Goal: Task Accomplishment & Management: Manage account settings

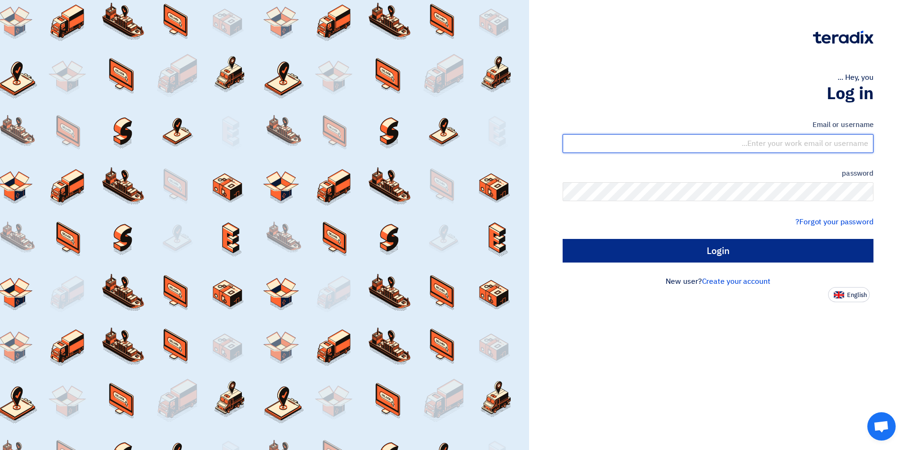
type input "[EMAIL_ADDRESS][DOMAIN_NAME]"
click at [697, 249] on input "Login" at bounding box center [717, 251] width 311 height 24
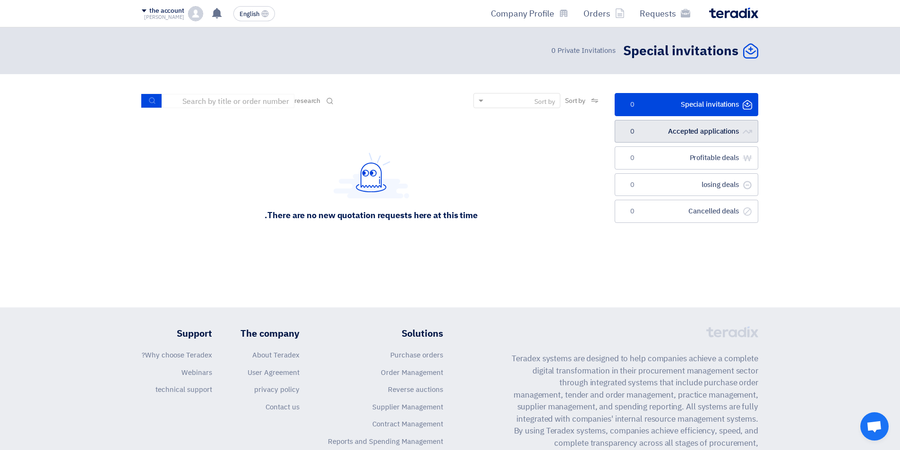
click at [710, 135] on font "Accepted applications" at bounding box center [703, 131] width 71 height 10
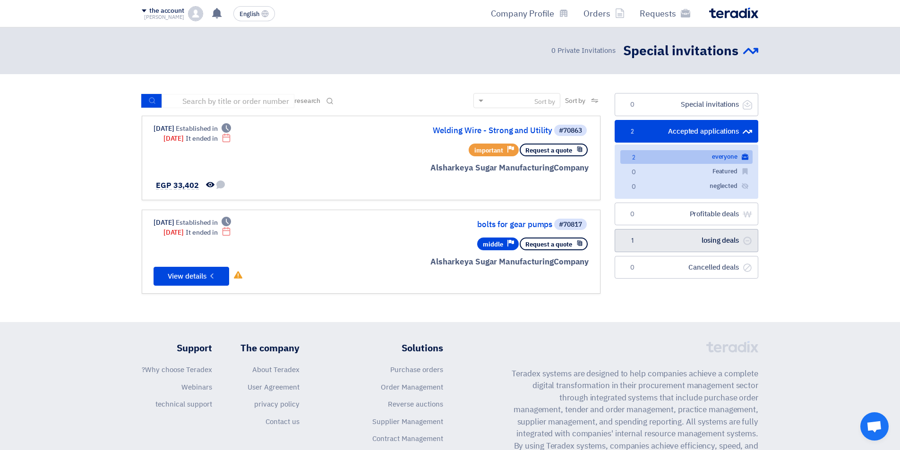
click at [659, 239] on link "صفقات خاسرة losing deals 1" at bounding box center [686, 240] width 144 height 23
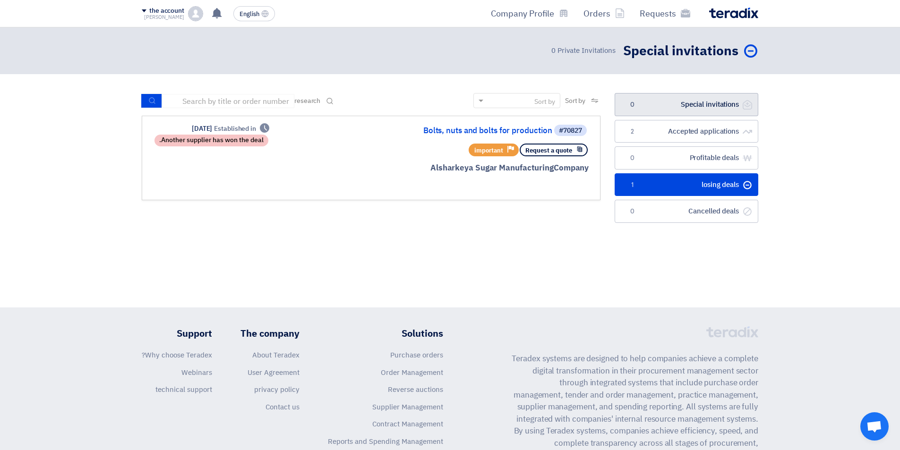
click at [690, 99] on link "الدعوات الخاصة Special invitations 0" at bounding box center [686, 104] width 144 height 23
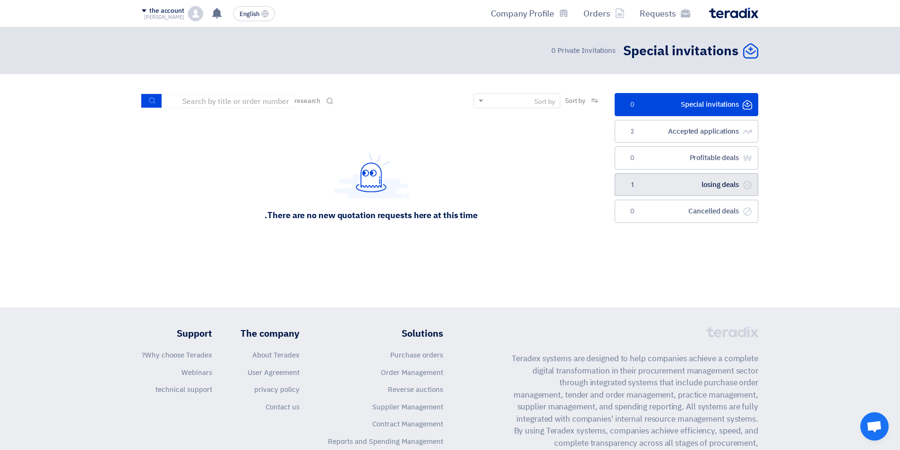
click at [653, 187] on link "صفقات خاسرة losing deals 1" at bounding box center [686, 184] width 144 height 23
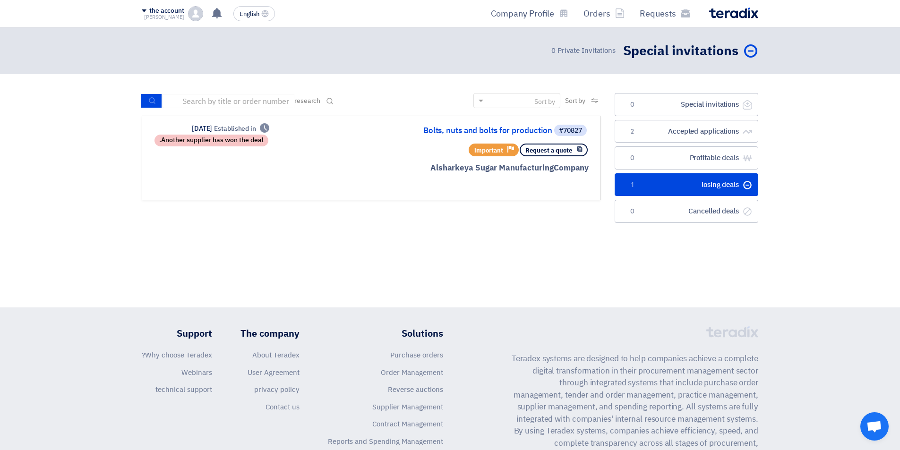
click at [173, 10] on font "the account" at bounding box center [166, 11] width 35 height 10
click at [208, 73] on font "Company Profile" at bounding box center [206, 73] width 52 height 10
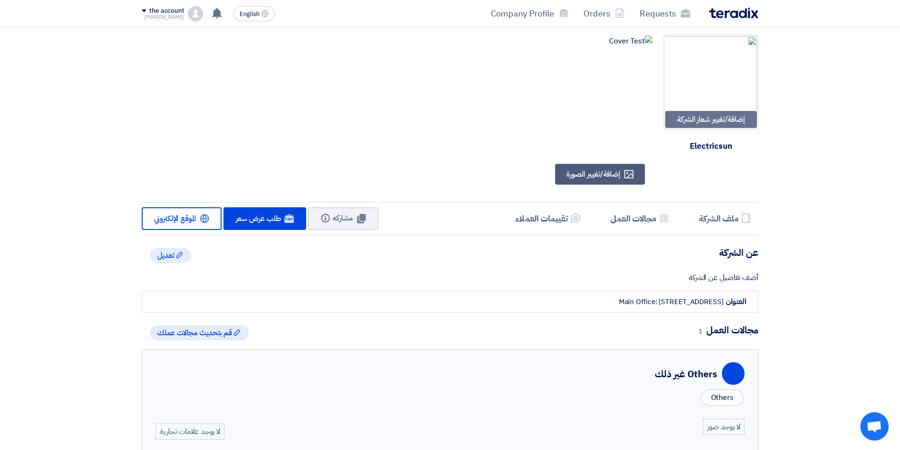
click at [198, 13] on img at bounding box center [195, 13] width 15 height 15
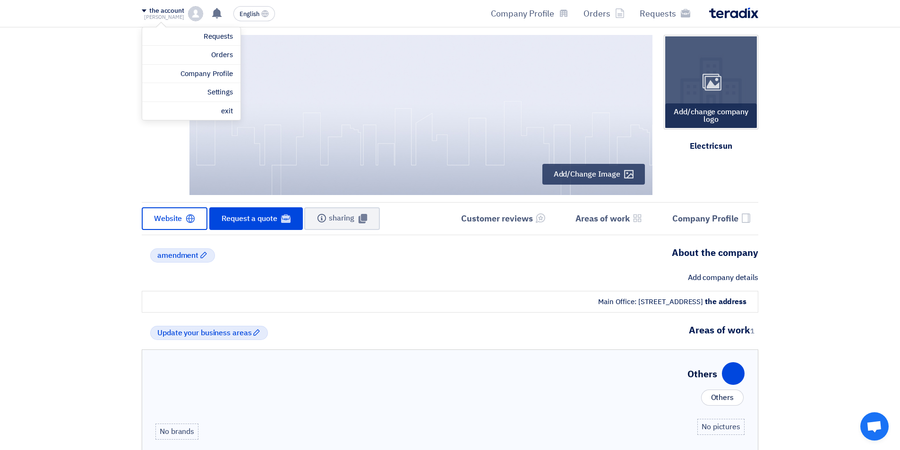
click at [729, 77] on div "Image" at bounding box center [711, 82] width 92 height 92
type input "C:\fakepath\Picture2 copy.png"
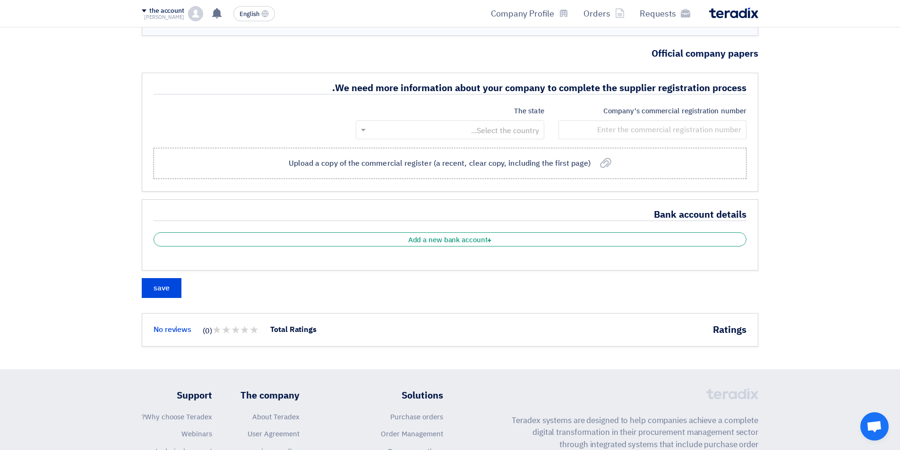
scroll to position [434, 0]
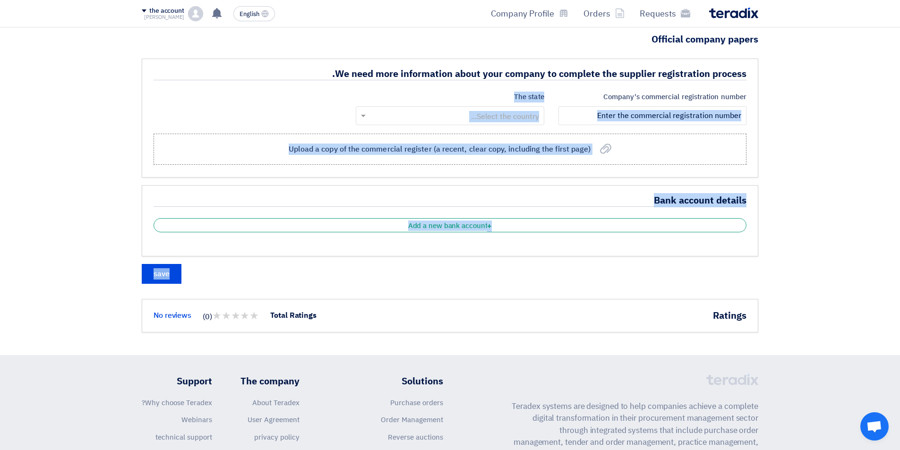
drag, startPoint x: 898, startPoint y: 306, endPoint x: 906, endPoint y: 136, distance: 169.3
click at [900, 136] on html "Requests Orders Company Profile English EN تم مشاهدة العرض المقدم للطلب "سلك لح…" at bounding box center [450, 73] width 900 height 1015
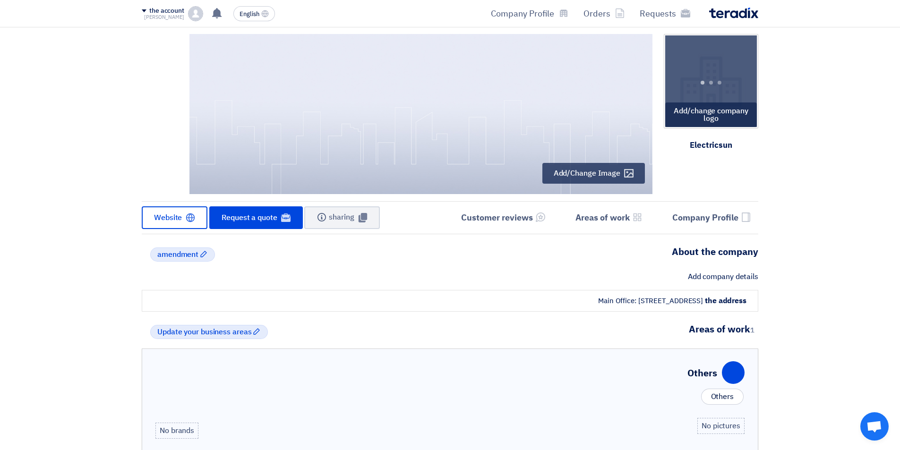
scroll to position [0, 0]
